Goal: Transaction & Acquisition: Purchase product/service

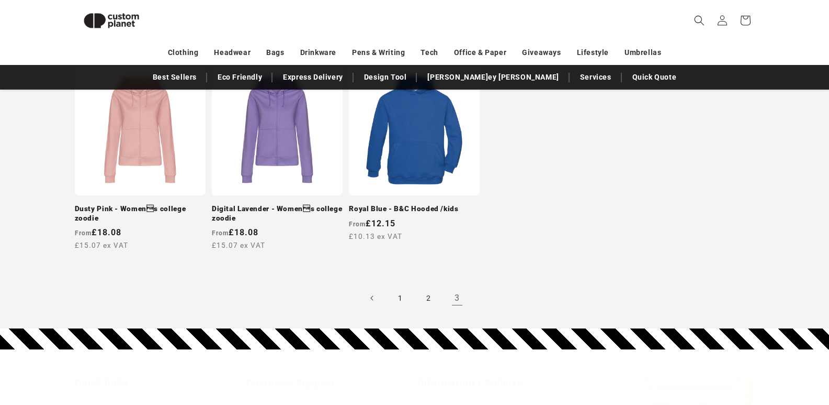
scroll to position [441, 0]
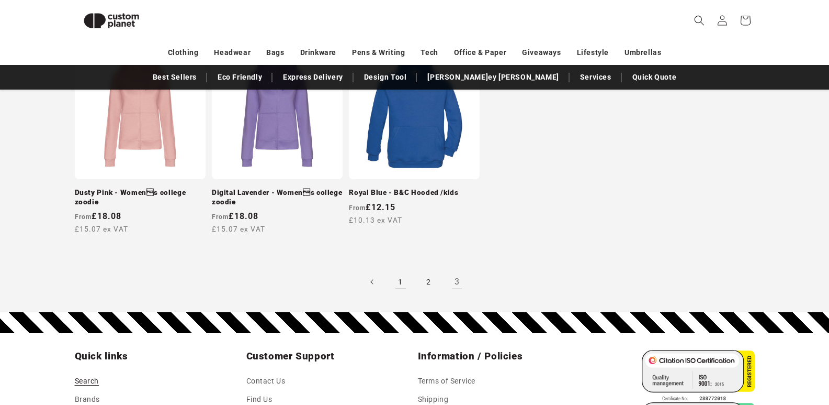
click at [399, 282] on link "1" at bounding box center [400, 281] width 23 height 23
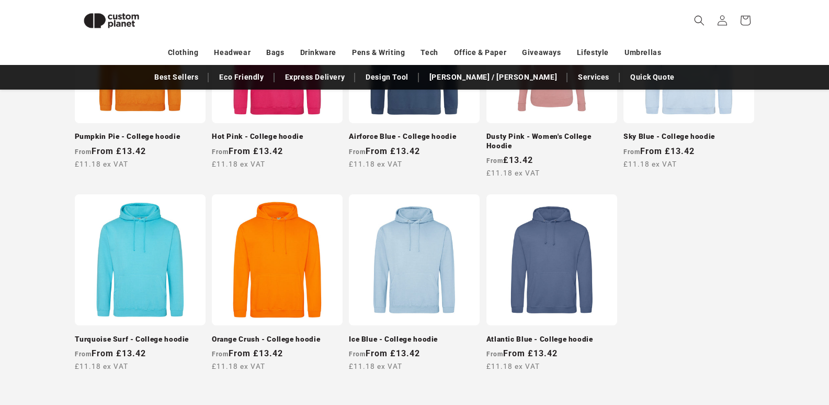
scroll to position [878, 0]
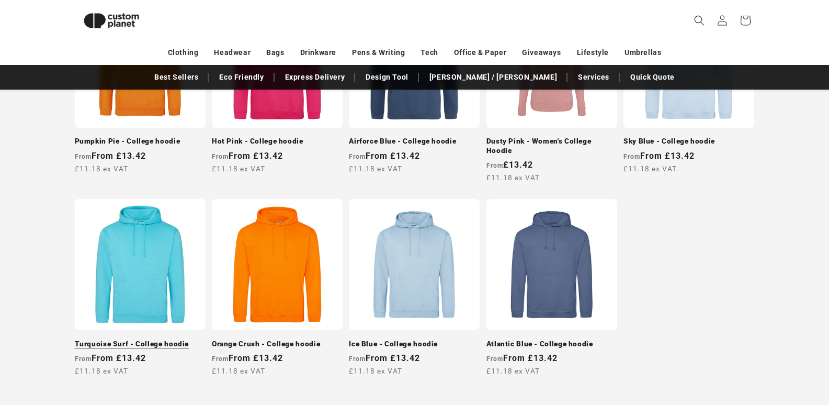
click at [169, 339] on link "Turquoise Surf - College hoodie" at bounding box center [140, 343] width 131 height 9
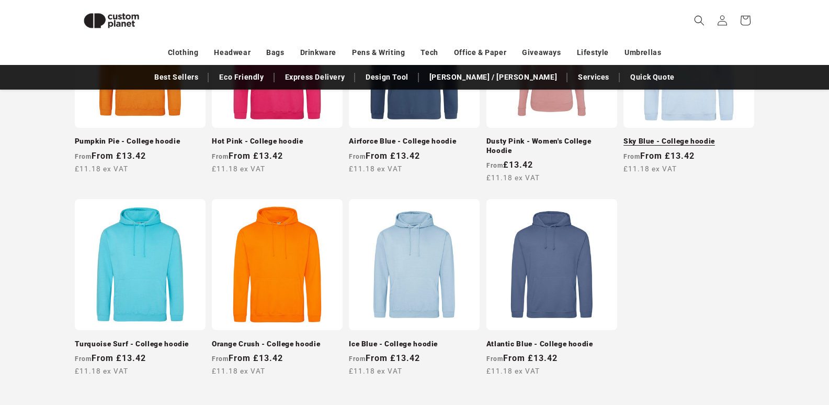
scroll to position [876, 0]
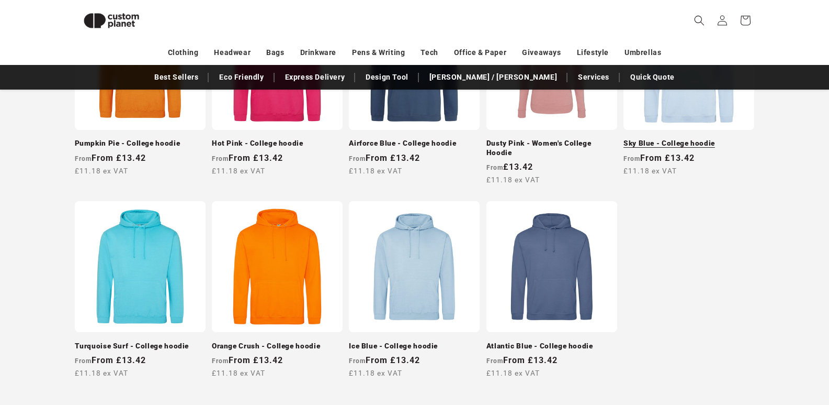
click at [659, 139] on link "Sky Blue - College hoodie" at bounding box center [689, 143] width 131 height 9
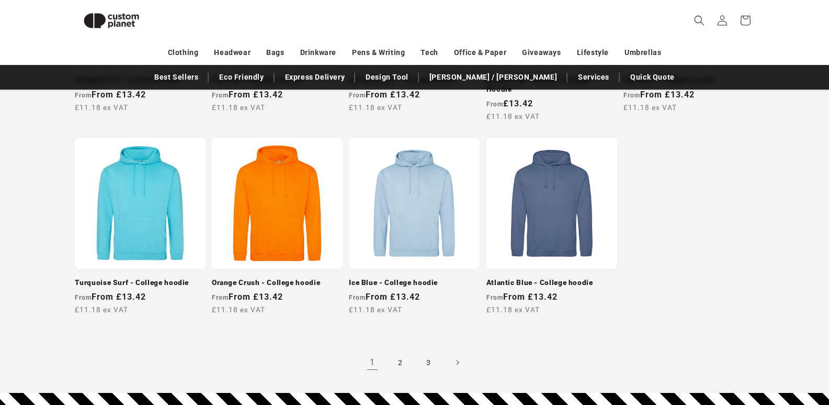
scroll to position [975, 0]
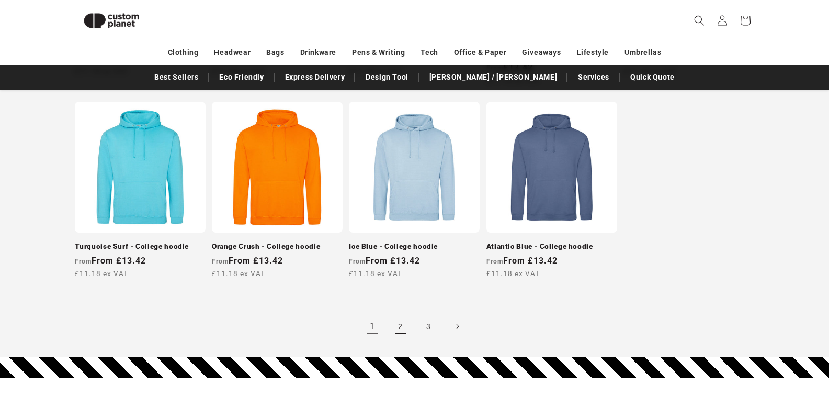
click at [406, 322] on link "2" at bounding box center [400, 326] width 23 height 23
click at [117, 242] on link "Turquoise Surf - College hoodie" at bounding box center [140, 246] width 131 height 9
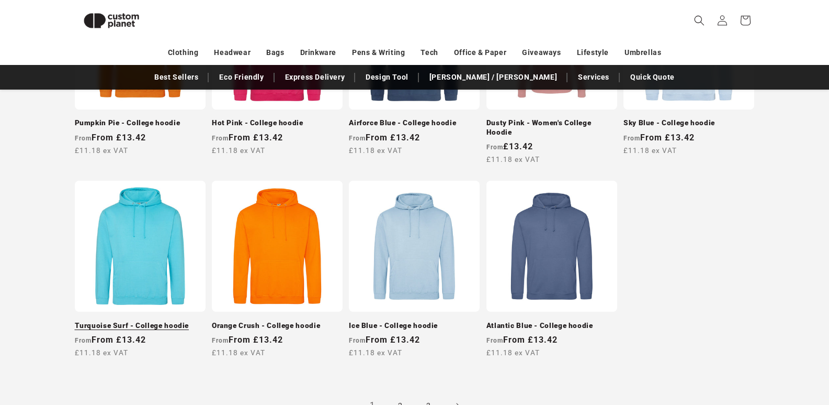
click at [140, 321] on link "Turquoise Surf - College hoodie" at bounding box center [140, 325] width 131 height 9
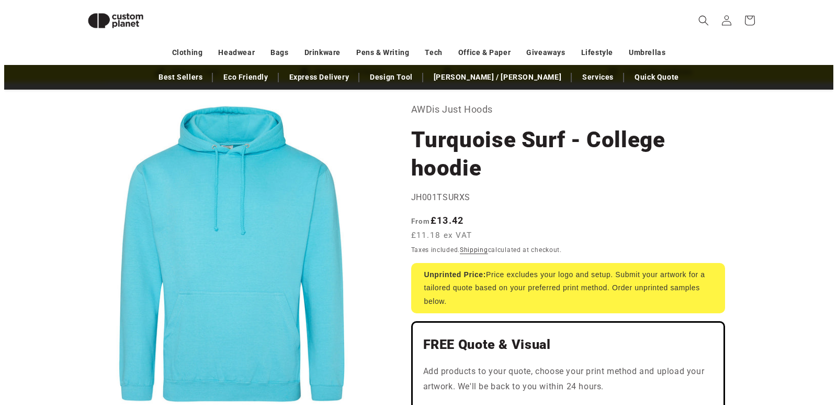
scroll to position [40, 0]
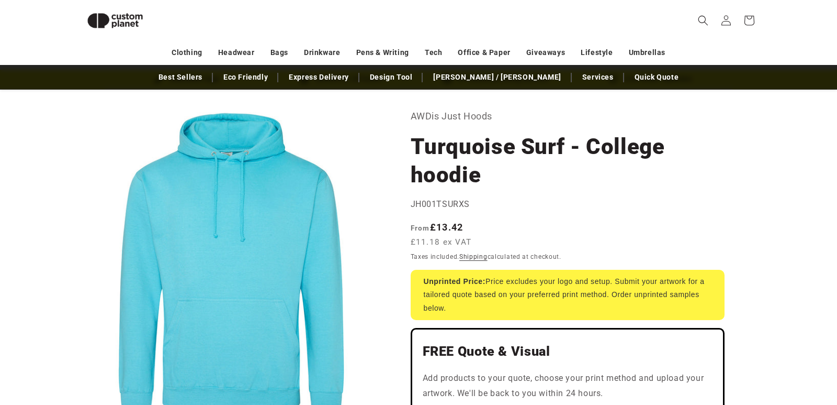
scroll to position [10, 0]
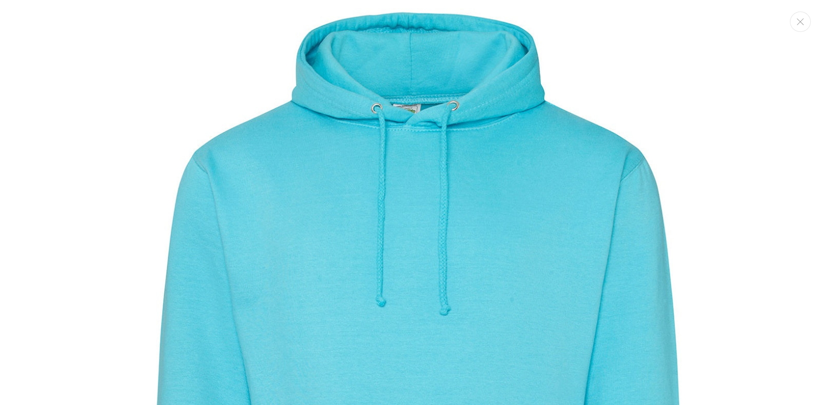
click at [407, 158] on img "Media gallery" at bounding box center [419, 361] width 722 height 722
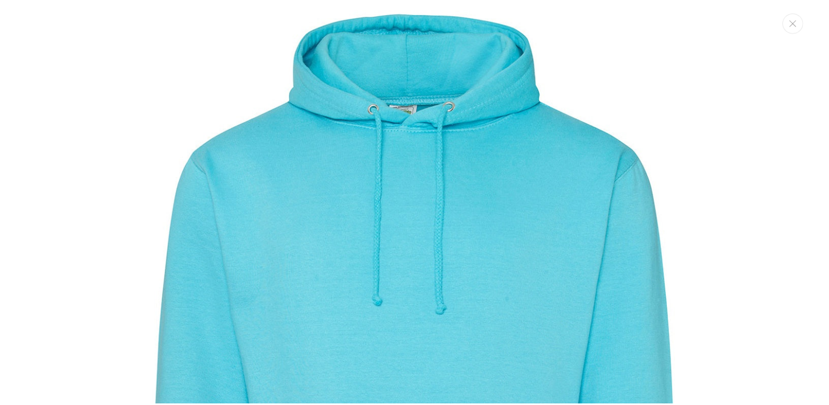
scroll to position [252, 0]
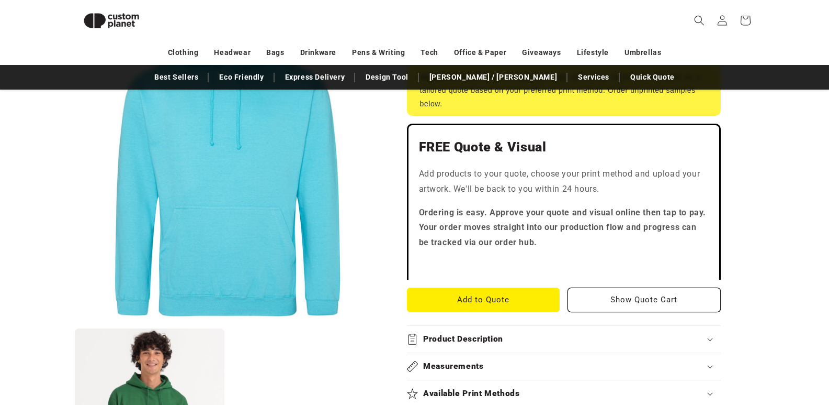
click at [75, 322] on button "Open media 1 in modal" at bounding box center [75, 322] width 0 height 0
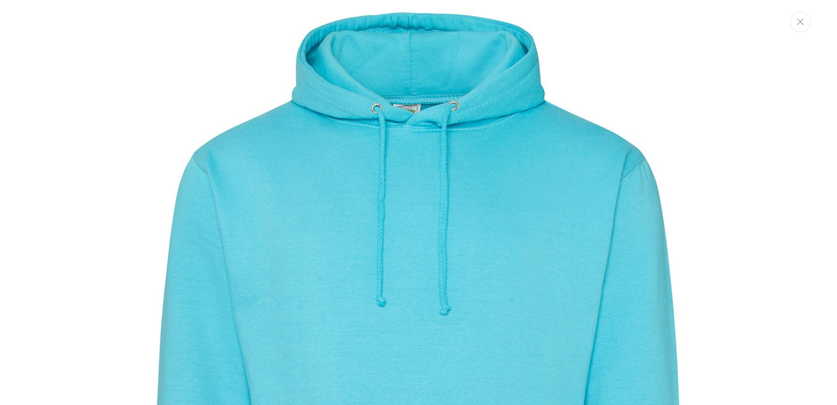
click at [795, 25] on button "Close" at bounding box center [800, 22] width 21 height 20
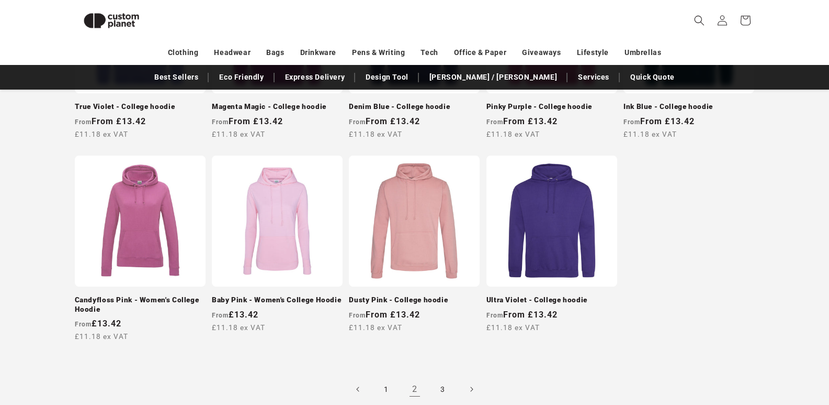
scroll to position [956, 0]
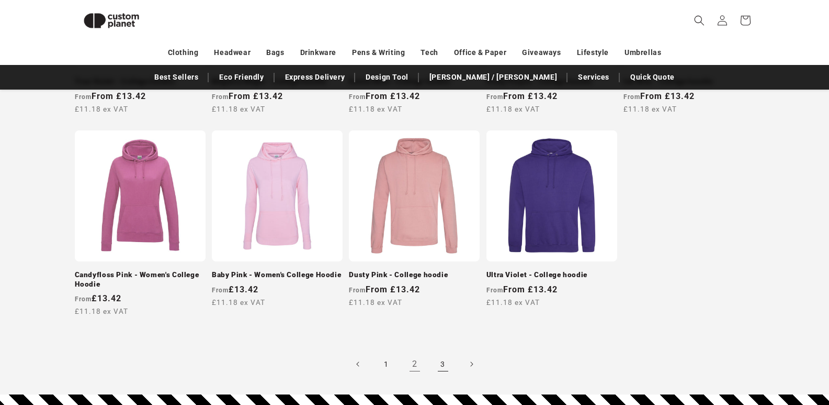
click at [447, 363] on link "3" at bounding box center [443, 363] width 23 height 23
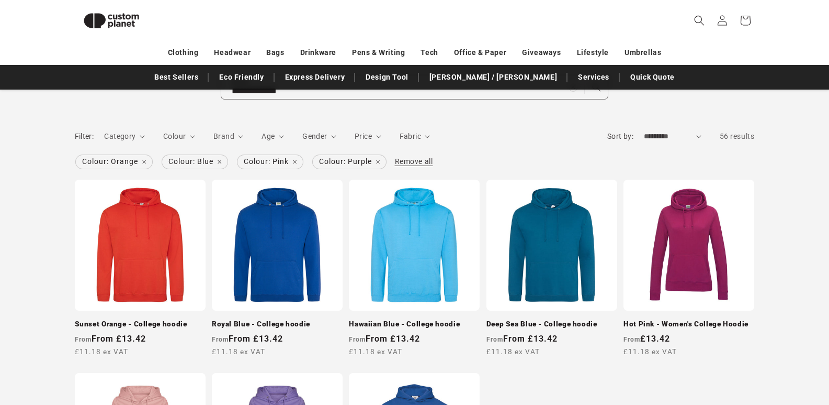
scroll to position [115, 0]
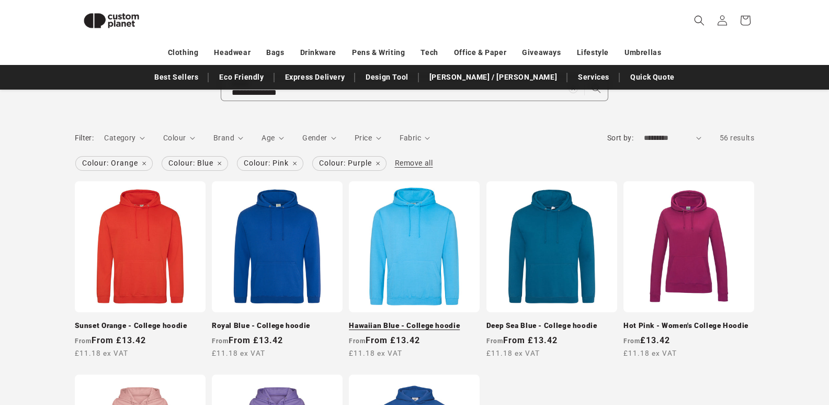
click at [435, 321] on link "Hawaiian Blue - College hoodie" at bounding box center [414, 325] width 131 height 9
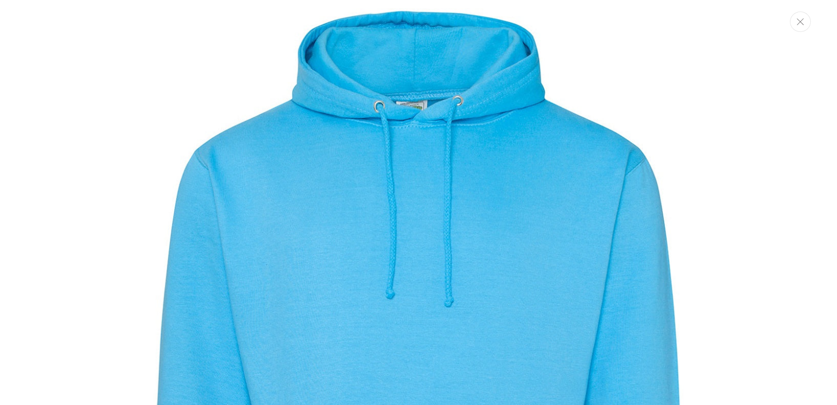
click at [800, 24] on icon "Close" at bounding box center [800, 21] width 7 height 7
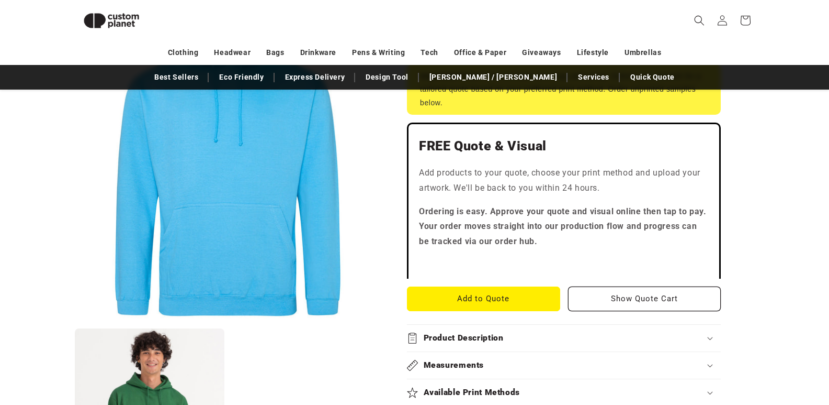
scroll to position [252, 0]
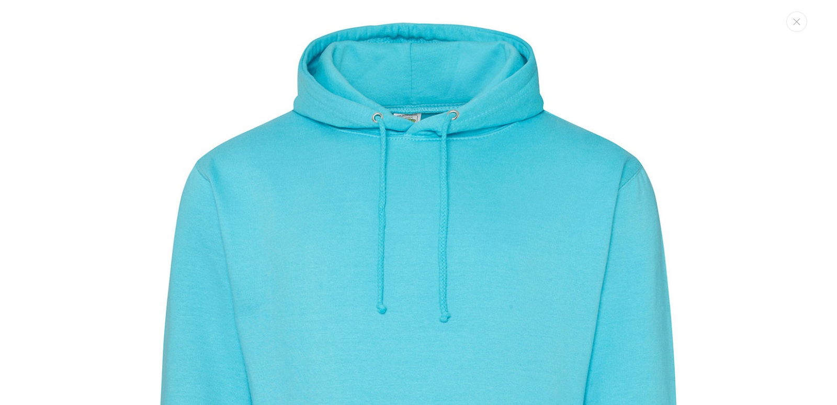
scroll to position [10, 0]
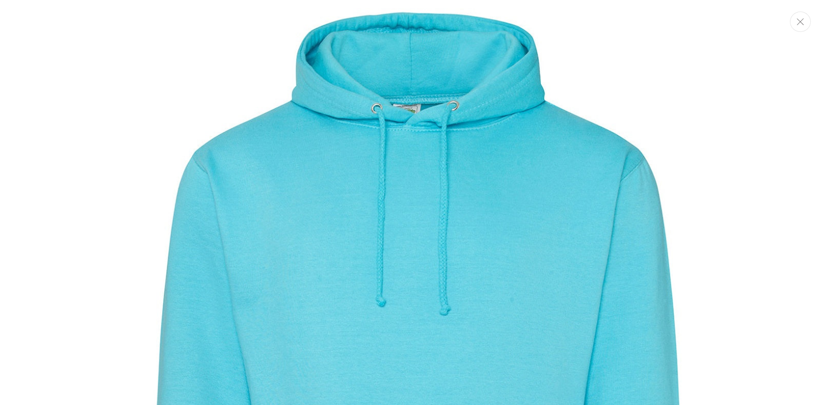
click at [801, 20] on icon "Close" at bounding box center [800, 21] width 7 height 7
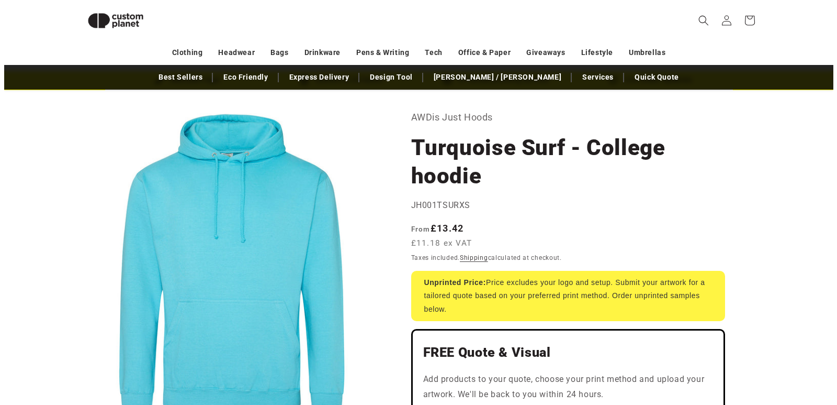
scroll to position [25, 0]
